Goal: Find specific page/section: Find specific page/section

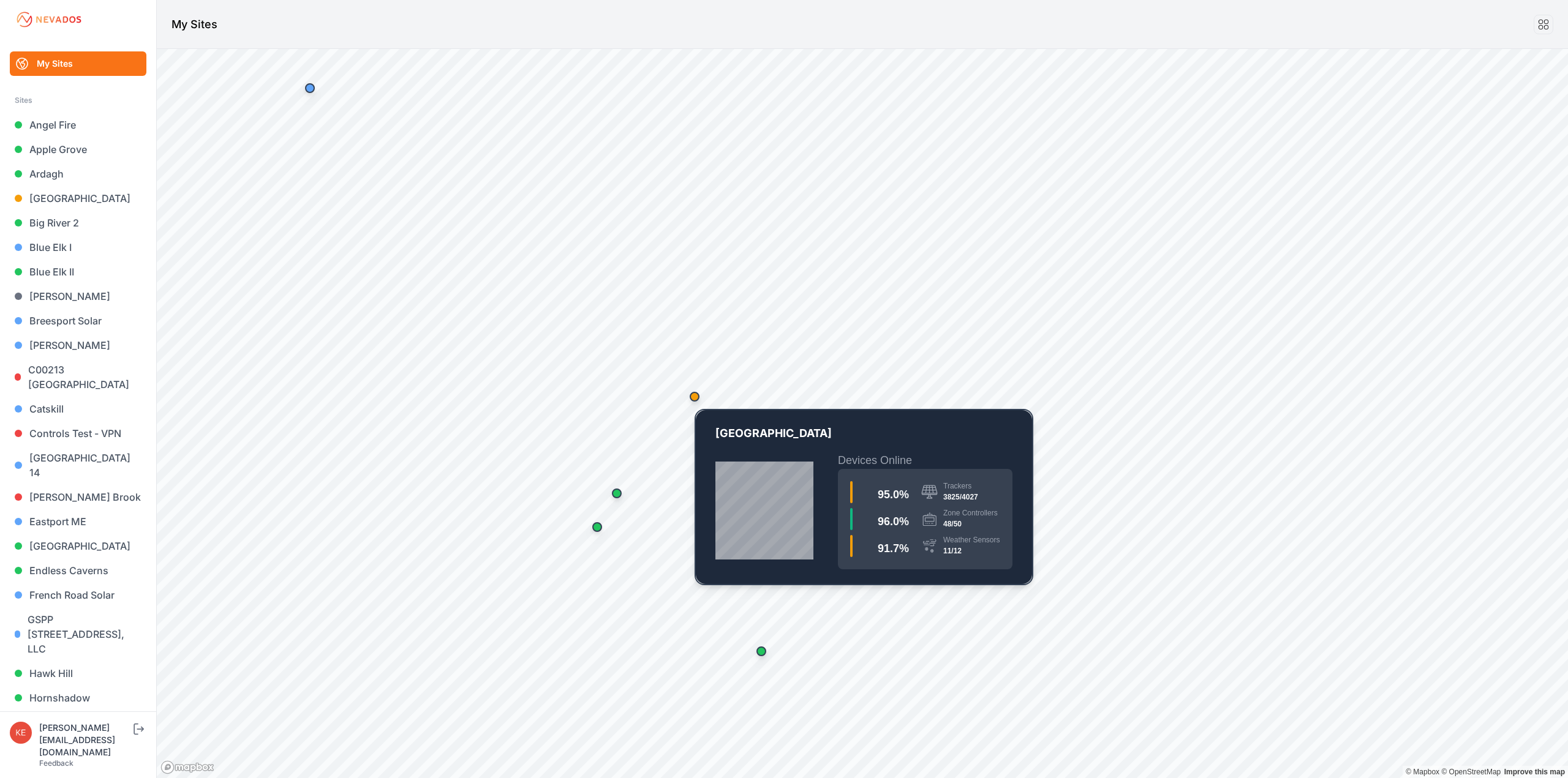
click at [694, 398] on div "Map marker" at bounding box center [694, 397] width 9 height 9
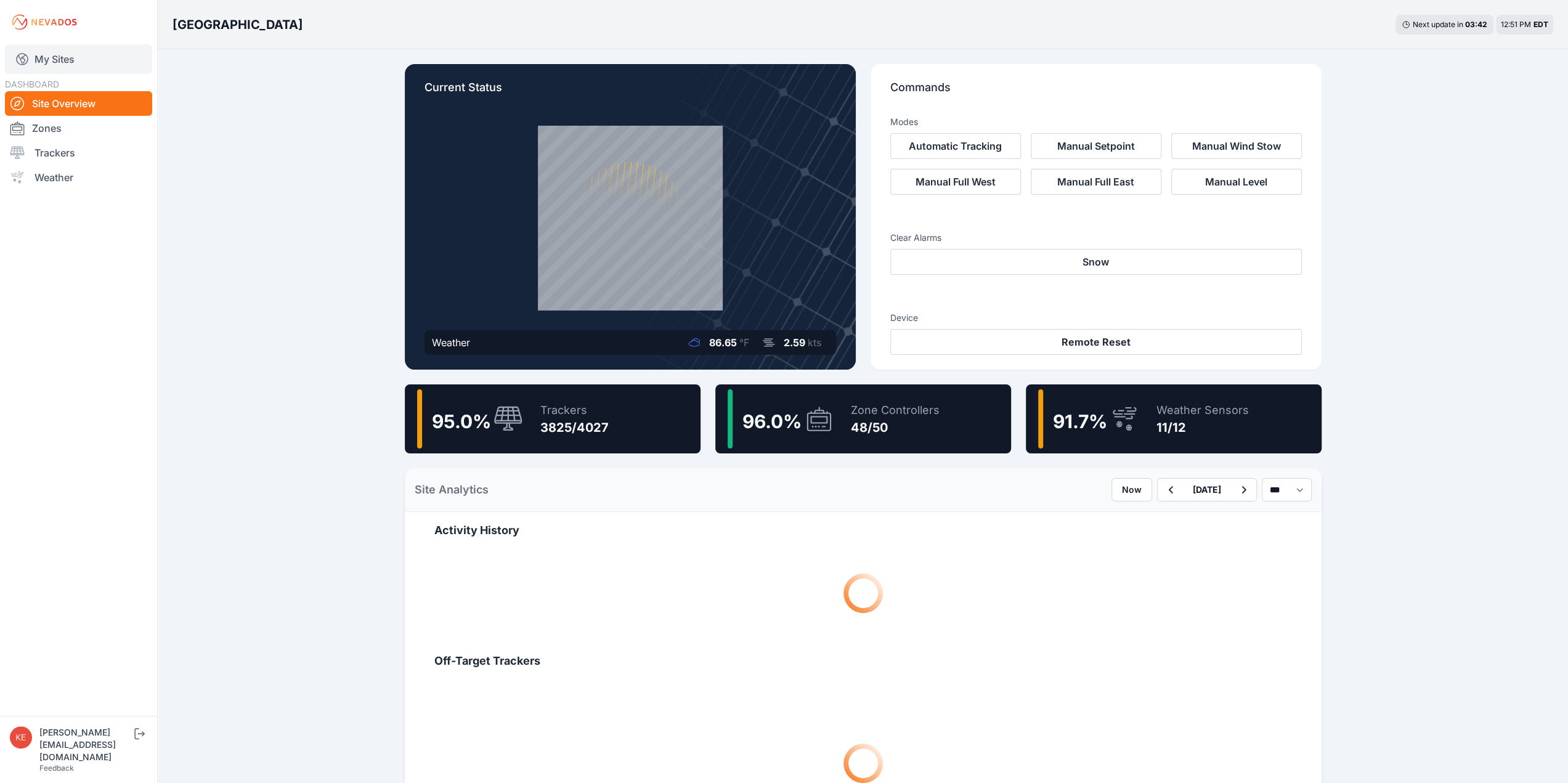
click at [61, 56] on link "My Sites" at bounding box center [78, 59] width 147 height 29
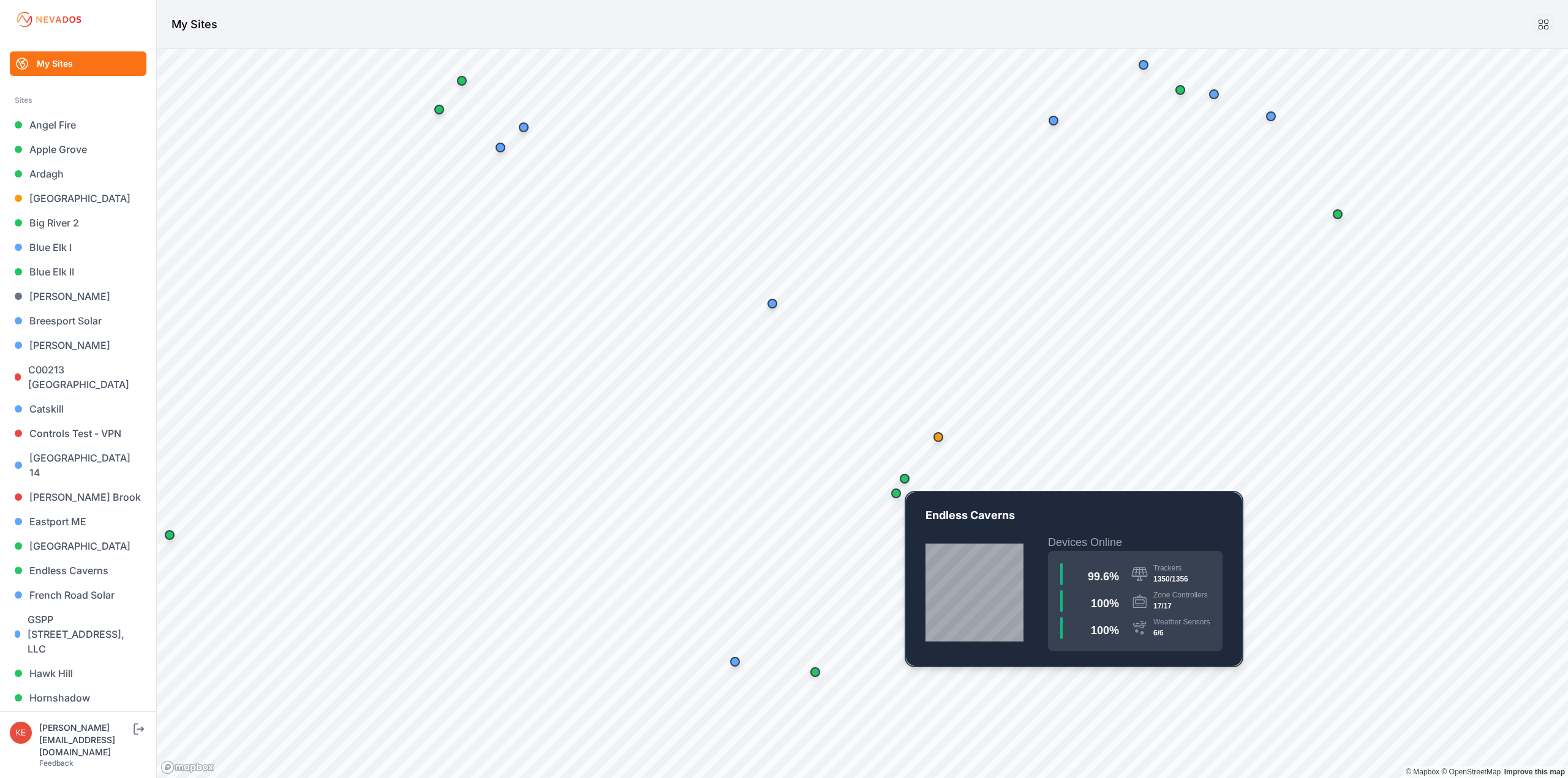
click at [907, 479] on div "Map marker" at bounding box center [905, 479] width 9 height 9
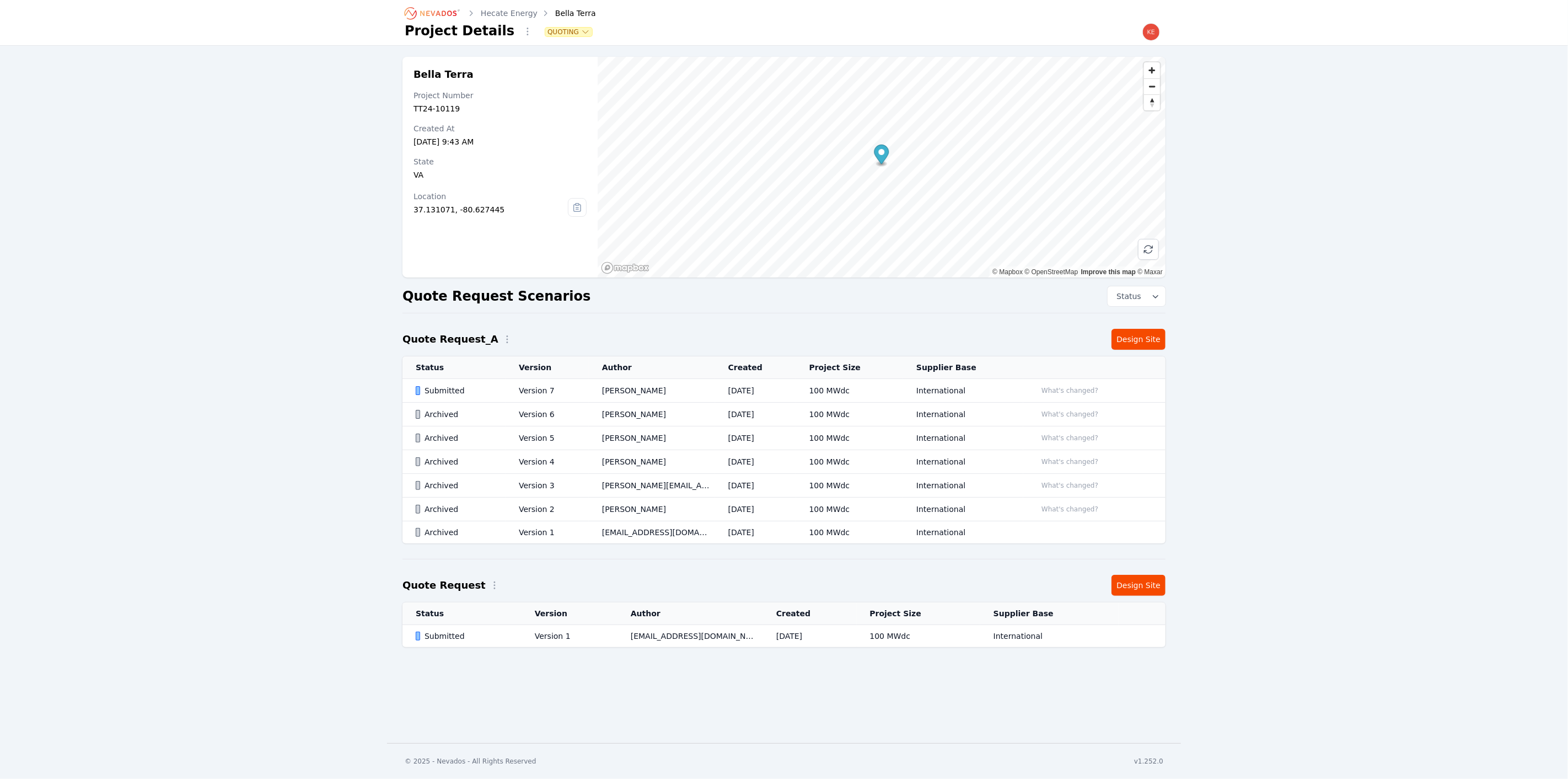
click at [418, 10] on icon "Breadcrumb" at bounding box center [433, 13] width 61 height 18
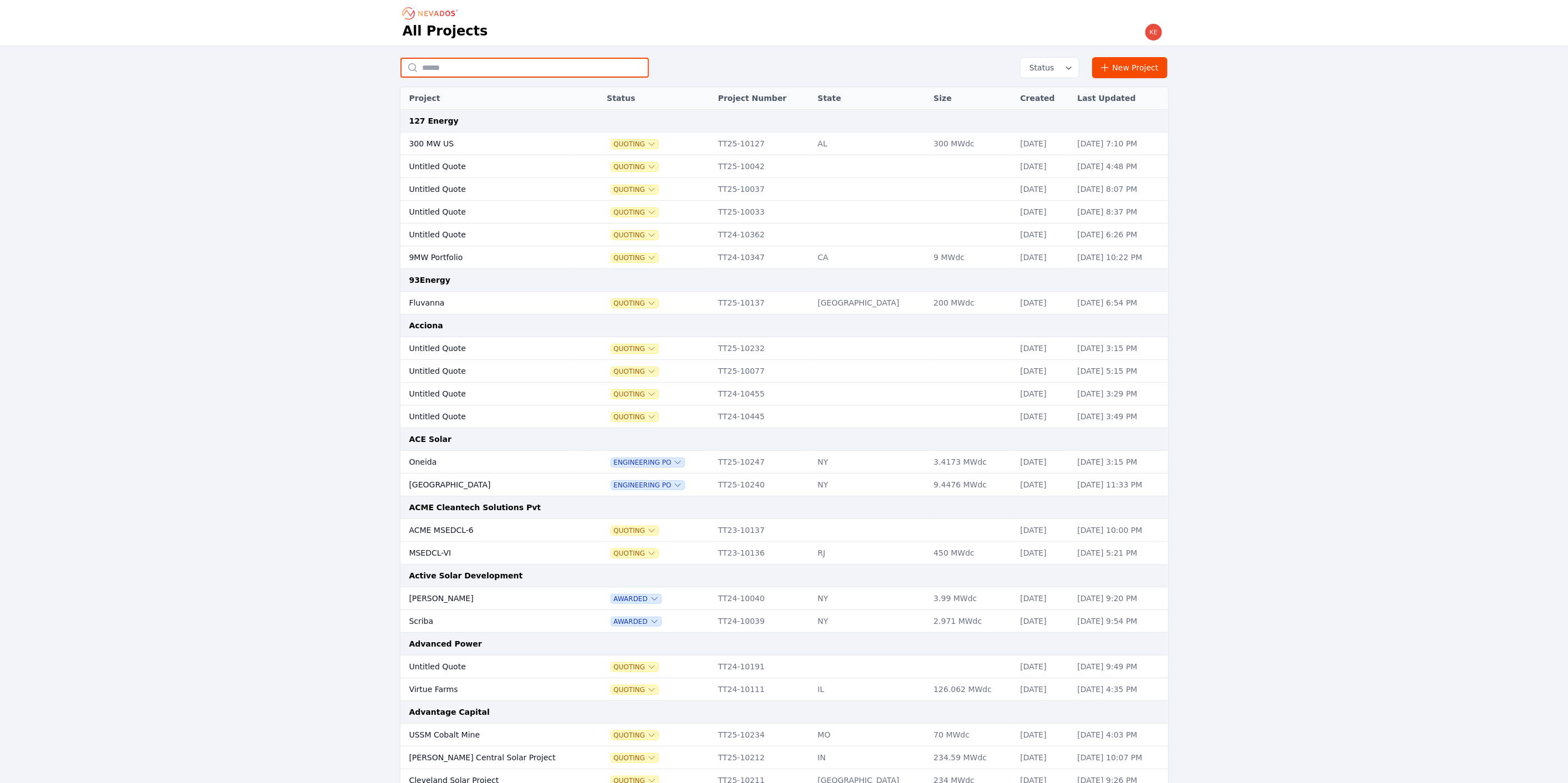
click at [450, 69] on input "text" at bounding box center [525, 67] width 249 height 20
type input "*******"
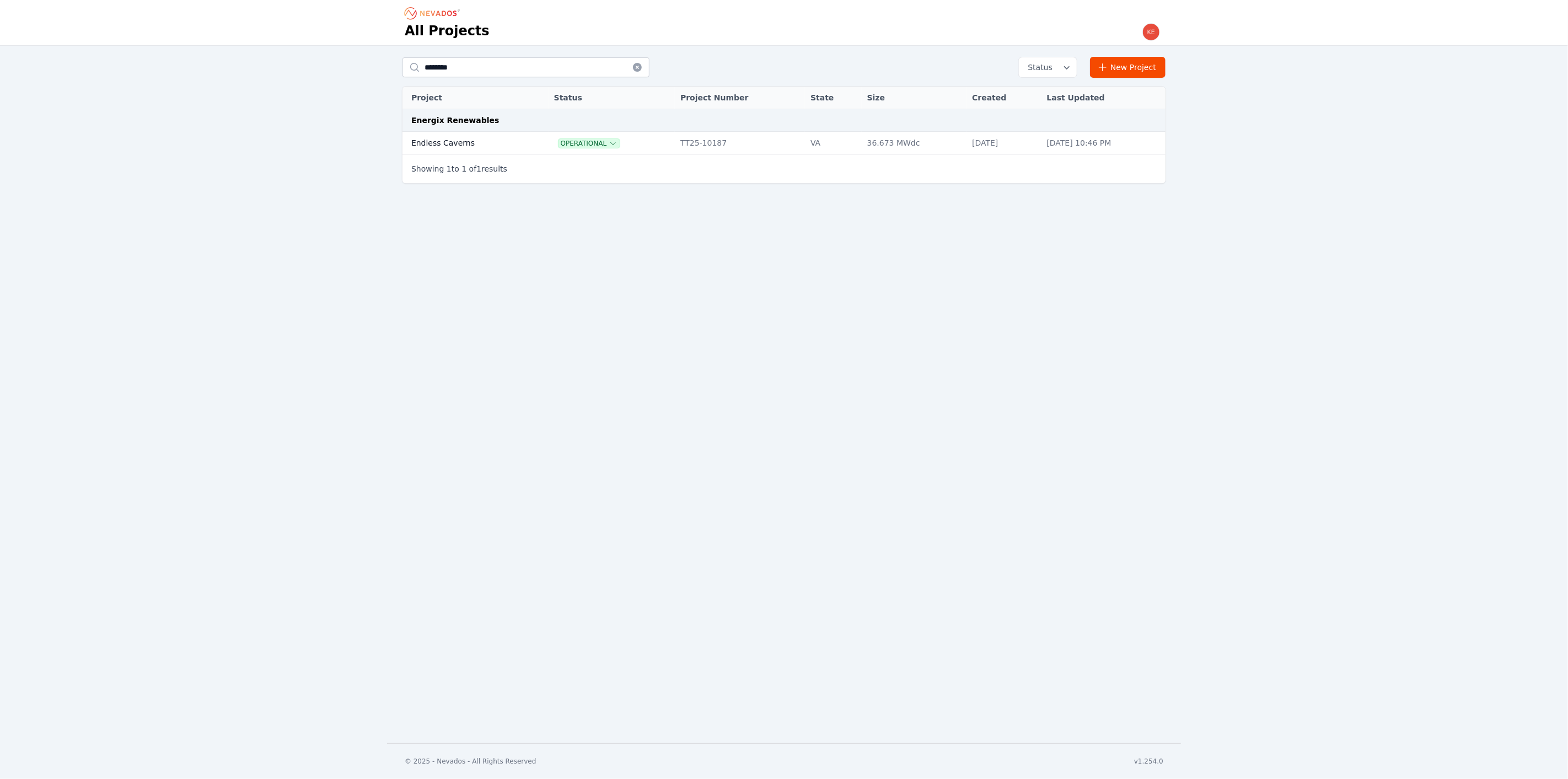
click at [515, 133] on td "Endless Caverns" at bounding box center [466, 143] width 128 height 23
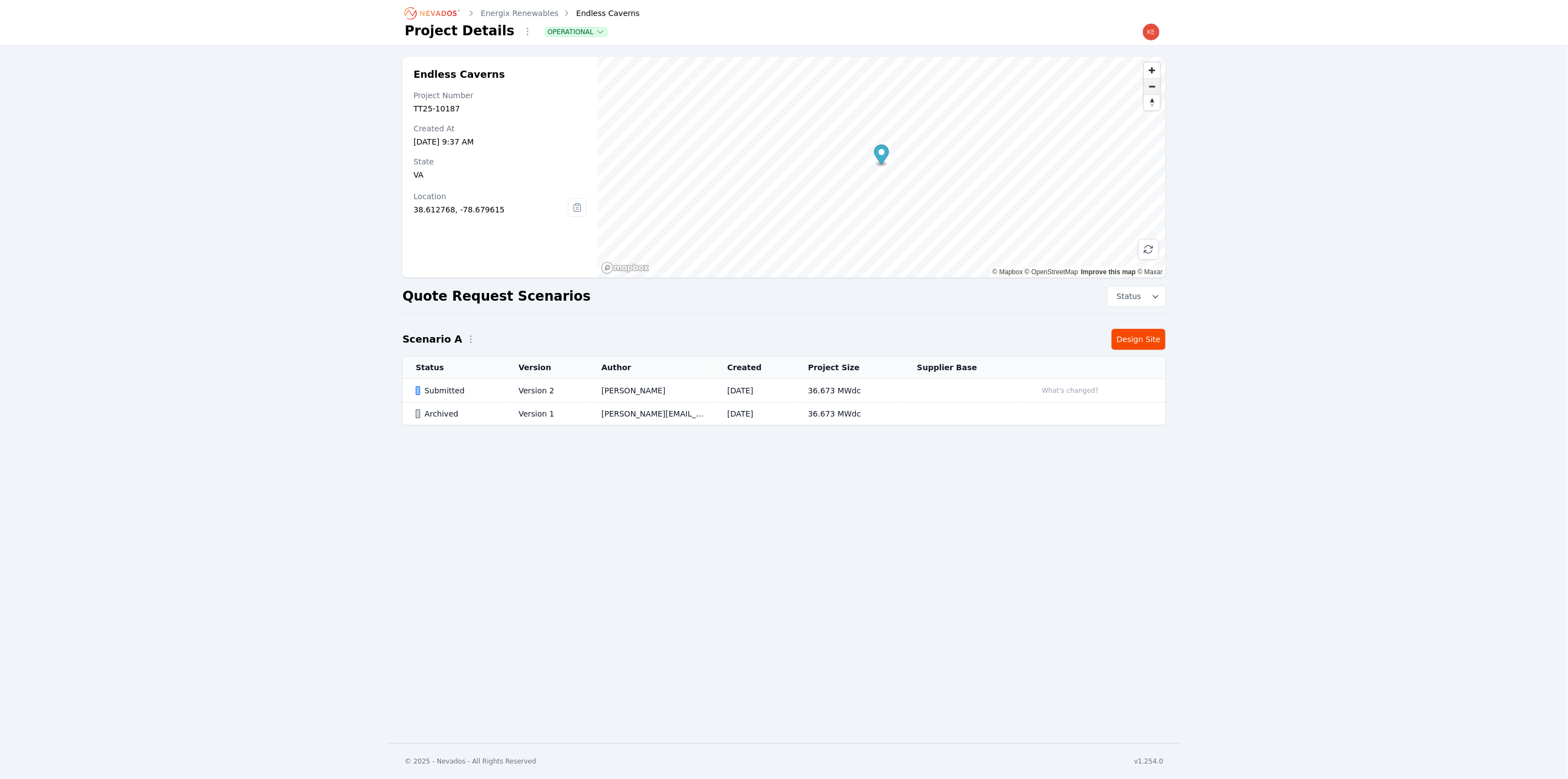
click at [1155, 87] on span "Zoom out" at bounding box center [1152, 86] width 16 height 15
click at [576, 204] on icon at bounding box center [577, 207] width 18 height 18
